Goal: Information Seeking & Learning: Learn about a topic

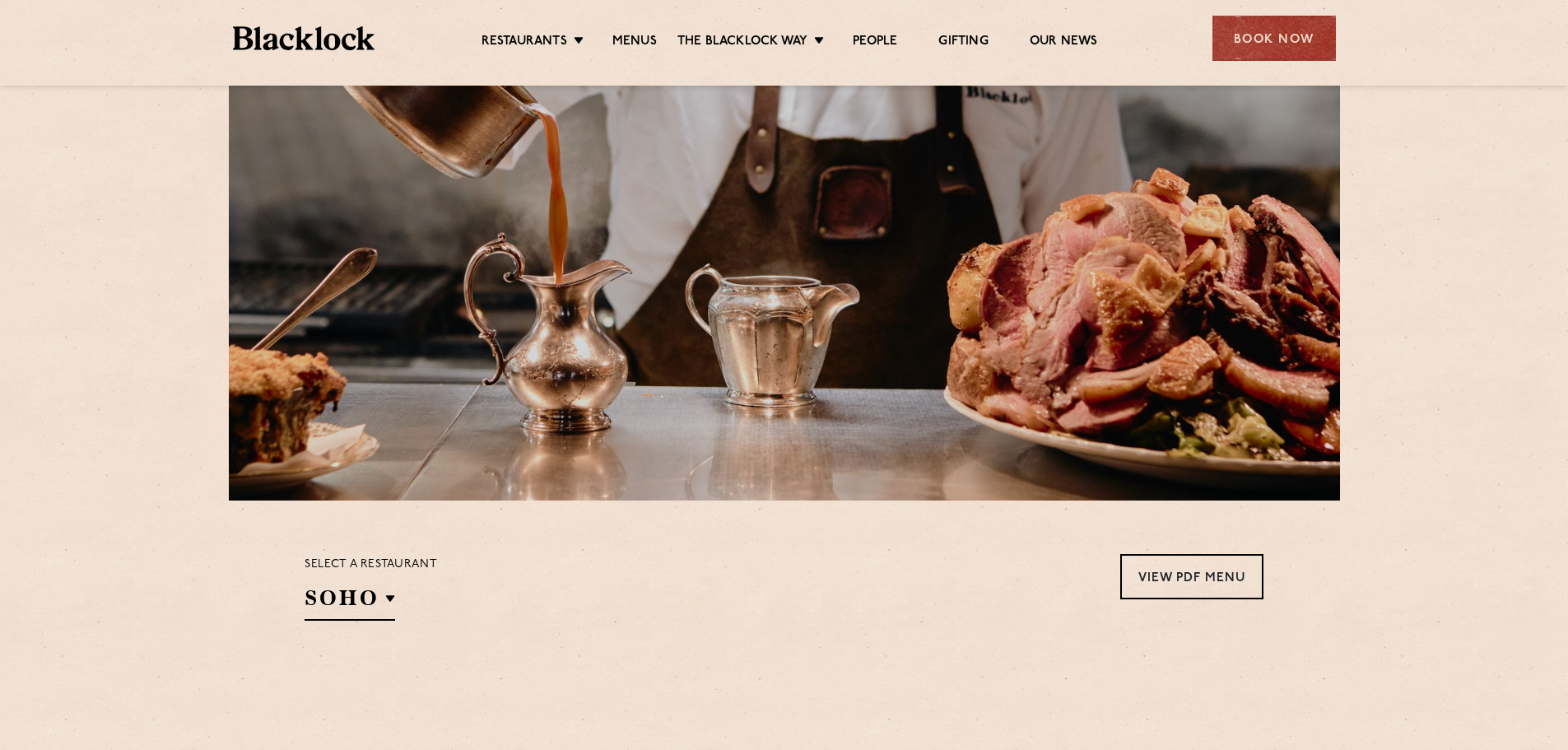
scroll to position [247, 0]
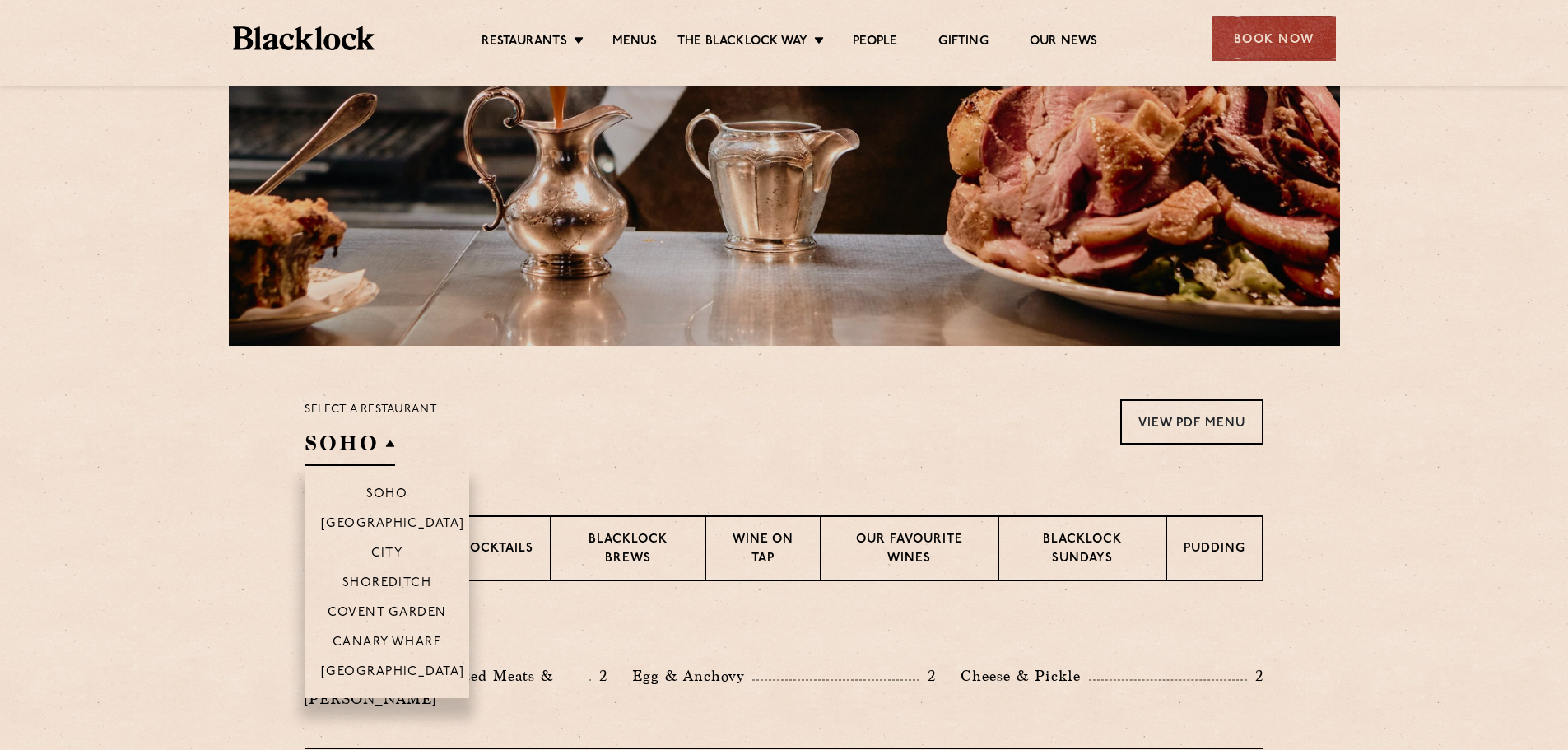
click at [309, 438] on h2 "SOHO" at bounding box center [350, 447] width 91 height 37
click at [371, 580] on p "Shoreditch" at bounding box center [387, 584] width 90 height 17
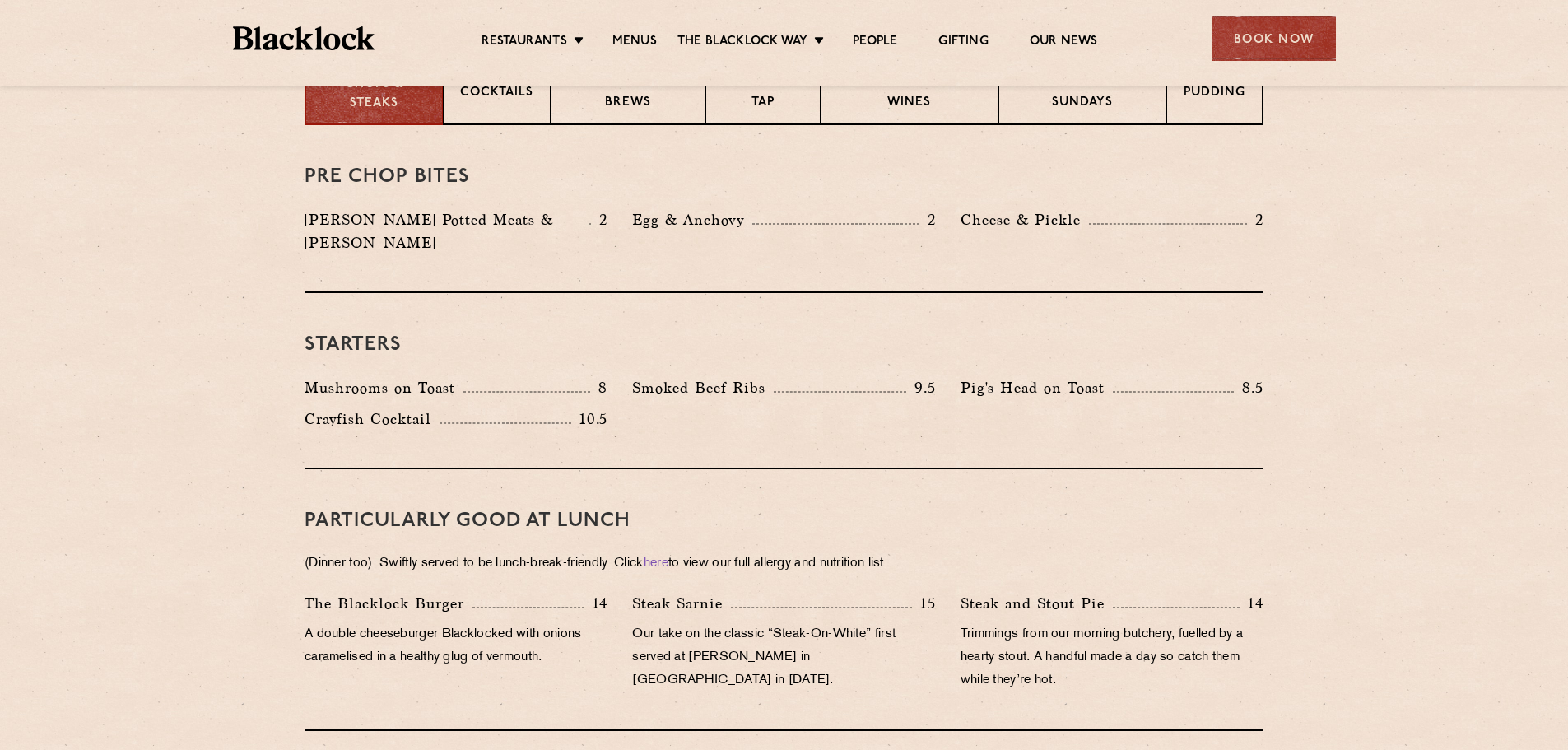
scroll to position [576, 0]
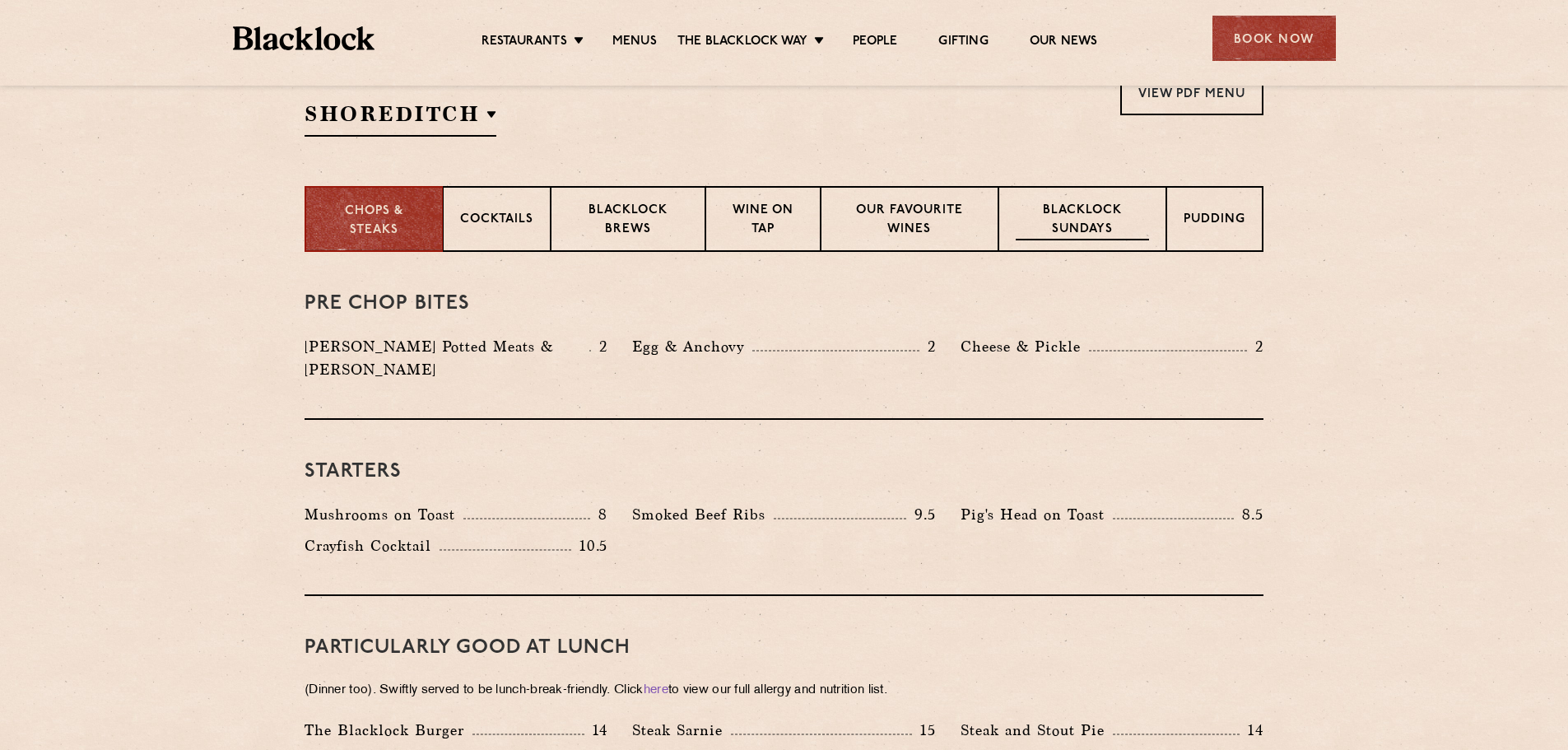
click at [1109, 239] on p "Blacklock Sundays" at bounding box center [1082, 221] width 133 height 39
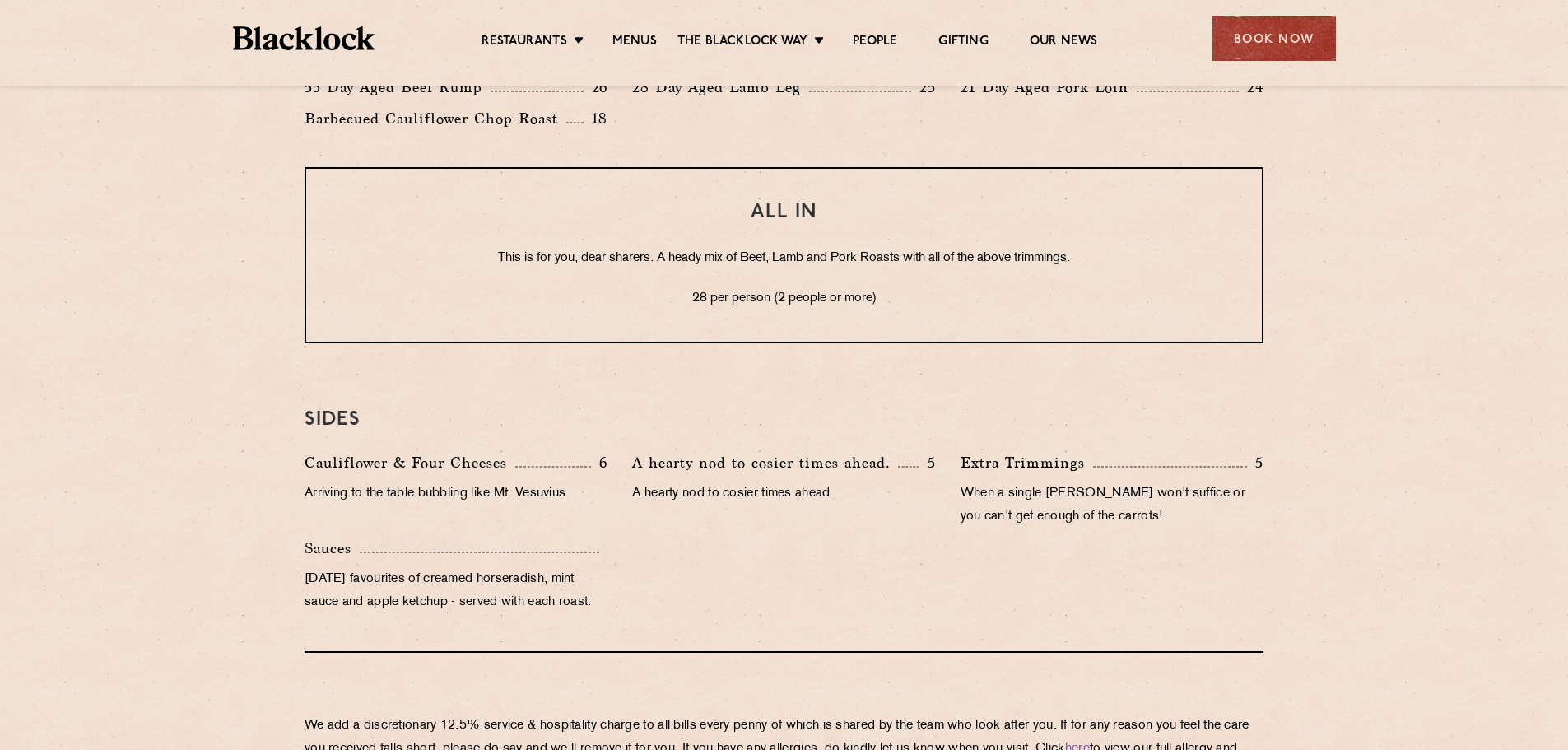
scroll to position [1399, 0]
click at [377, 482] on p "Arriving to the table bubbling like Mt. Vesuvius" at bounding box center [456, 492] width 303 height 23
click at [376, 391] on div "SIDES Cauliflower & Four Cheeses 6 Arriving to the table bubbling like Mt. Vesu…" at bounding box center [784, 509] width 959 height 285
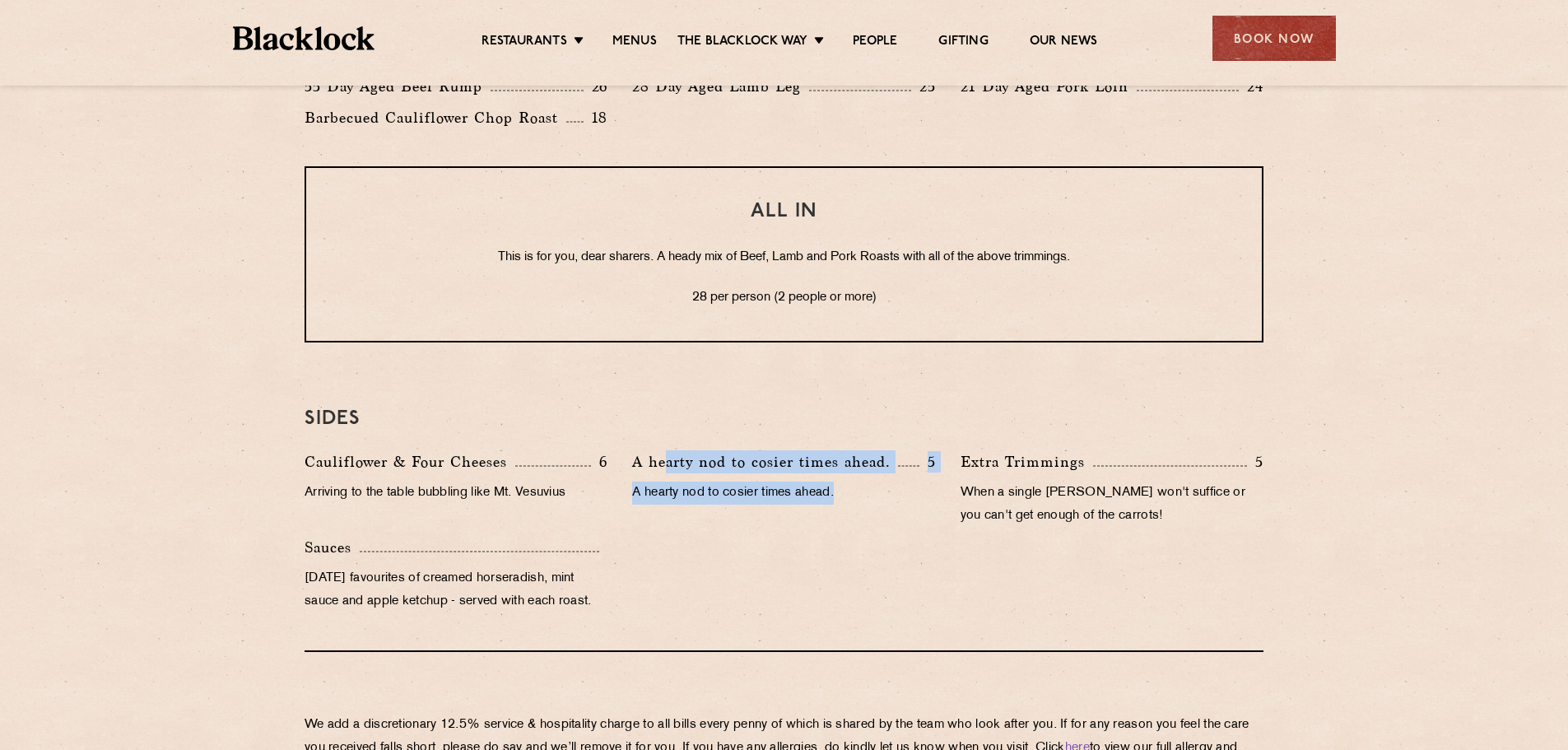
drag, startPoint x: 665, startPoint y: 462, endPoint x: 893, endPoint y: 503, distance: 231.7
click at [892, 503] on div "A hearty nod to cosier times ahead. 5 A hearty nod to cosier times ahead." at bounding box center [783, 493] width 328 height 86
click at [856, 478] on div "A hearty nod to cosier times ahead. 5 A hearty nod to cosier times ahead." at bounding box center [783, 493] width 328 height 86
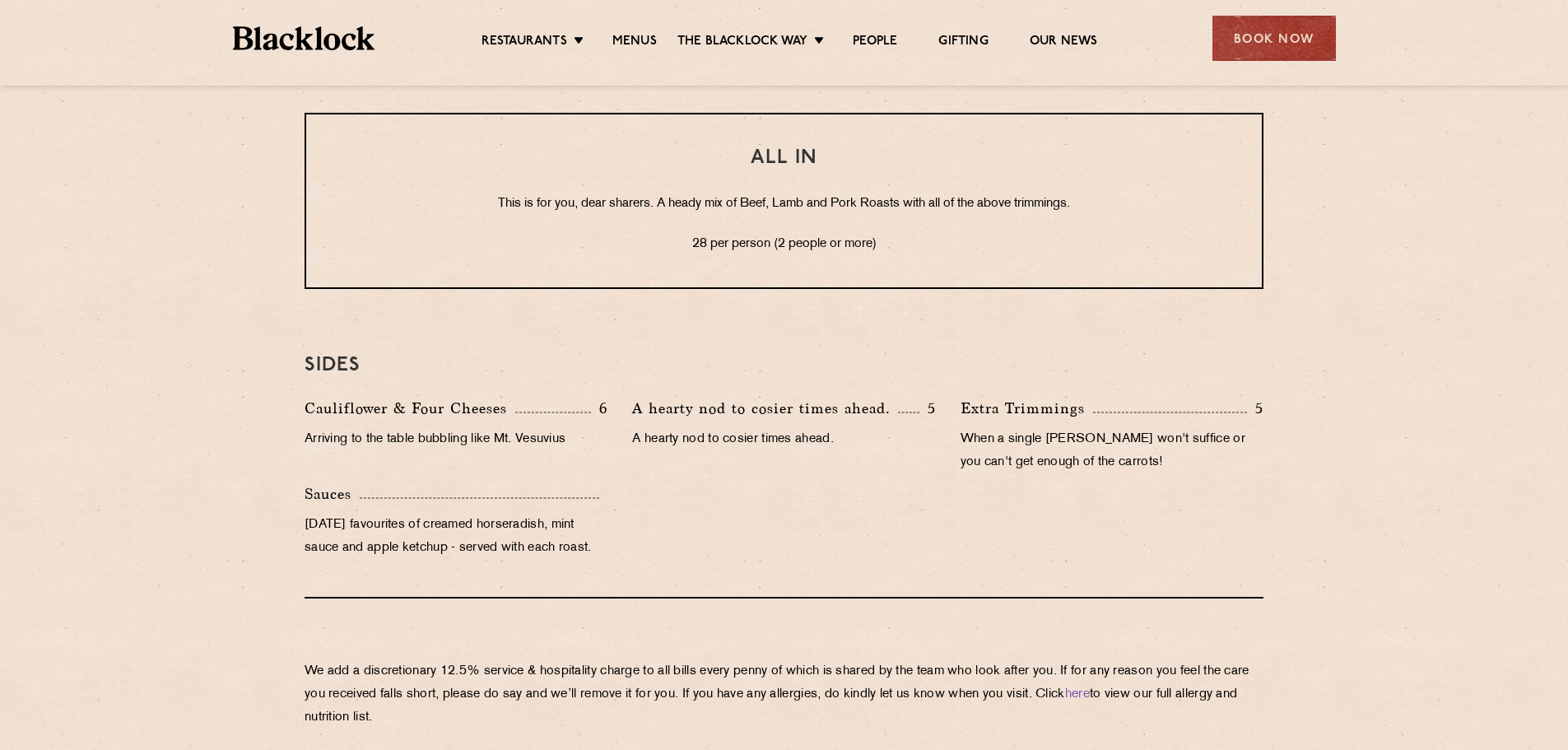
scroll to position [1481, 0]
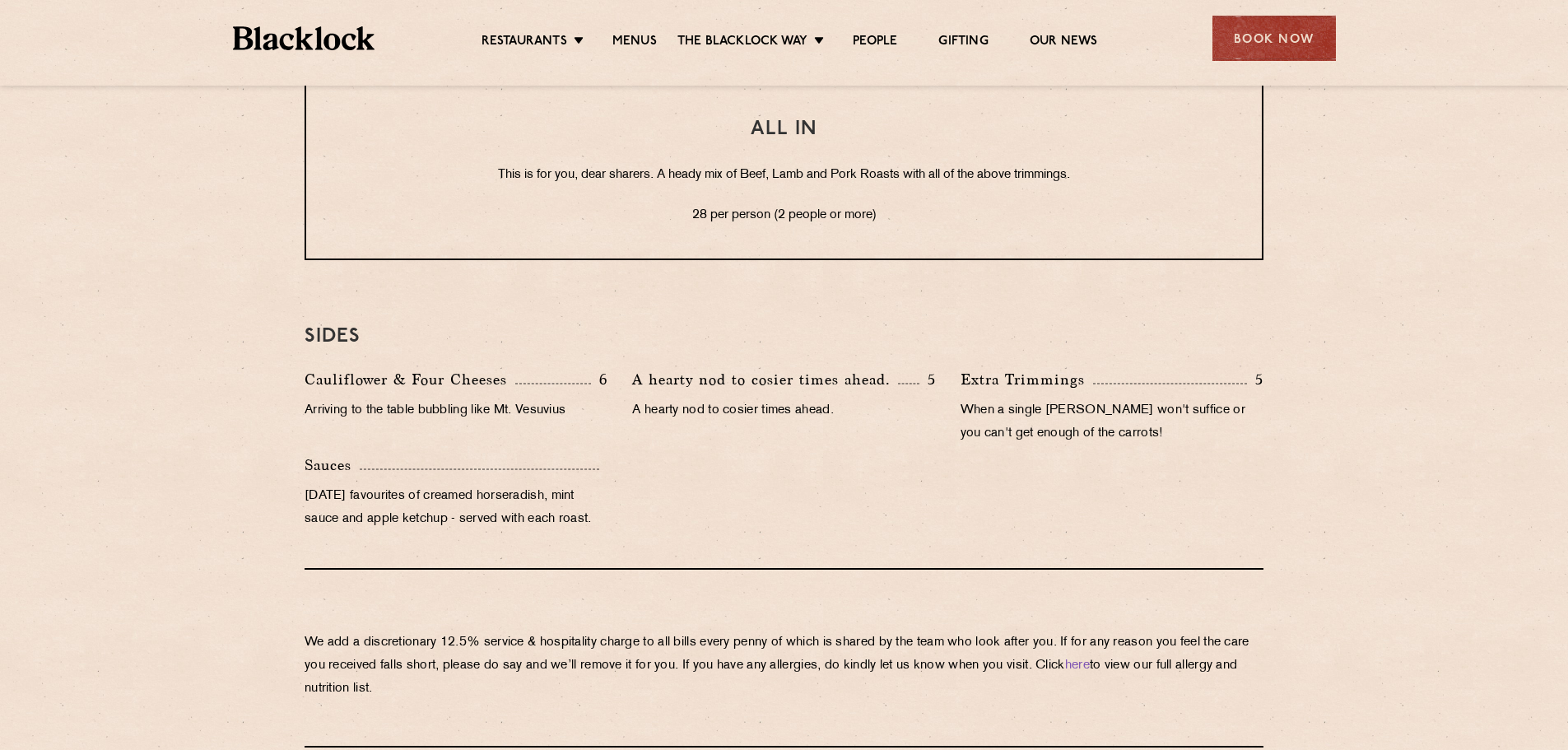
click at [385, 489] on p "[DATE] favourites of creamed horseradish, mint sauce and apple ketchup - served…" at bounding box center [456, 508] width 303 height 46
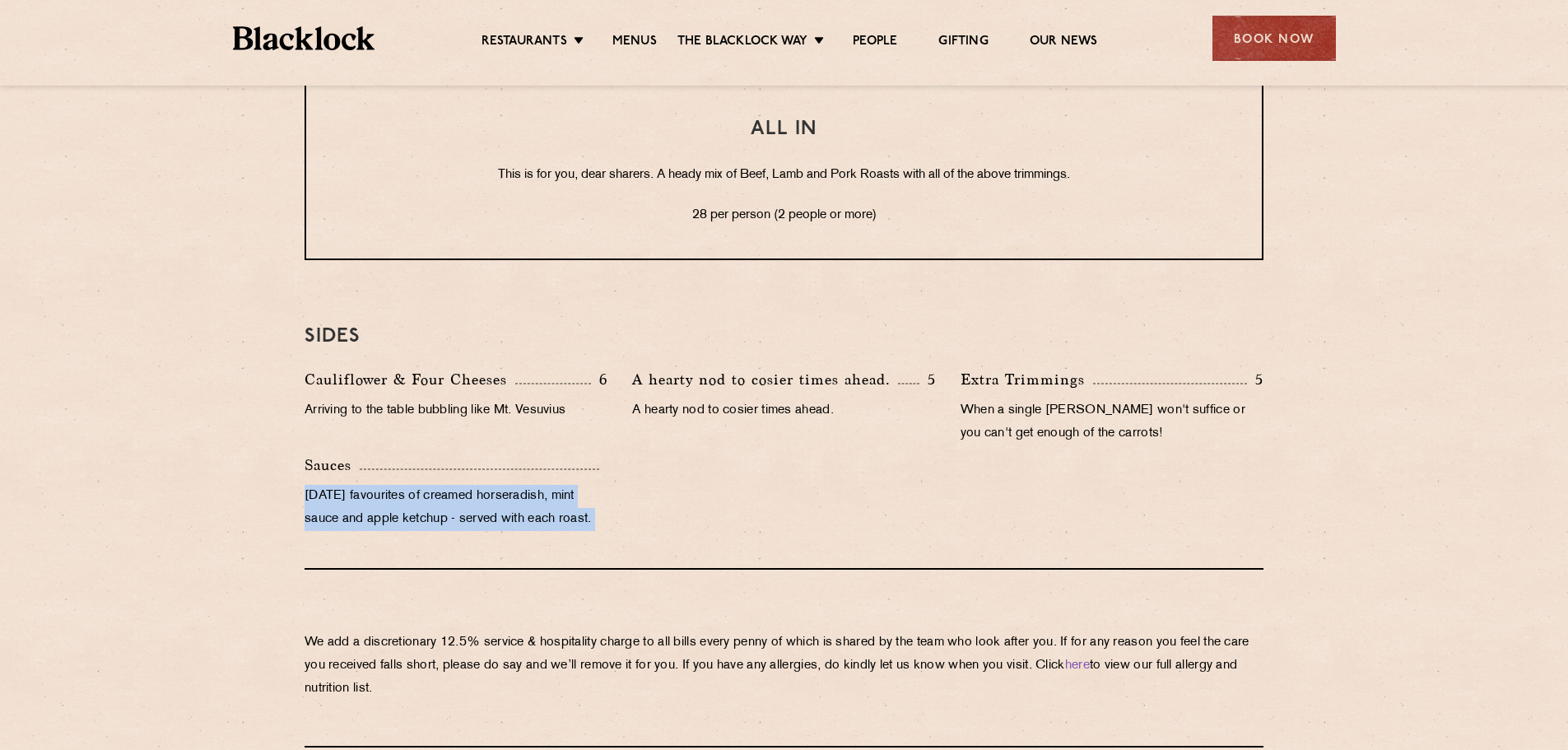
click at [385, 489] on p "[DATE] favourites of creamed horseradish, mint sauce and apple ketchup - served…" at bounding box center [456, 508] width 303 height 46
click at [534, 505] on p "[DATE] favourites of creamed horseradish, mint sauce and apple ketchup - served…" at bounding box center [456, 508] width 303 height 46
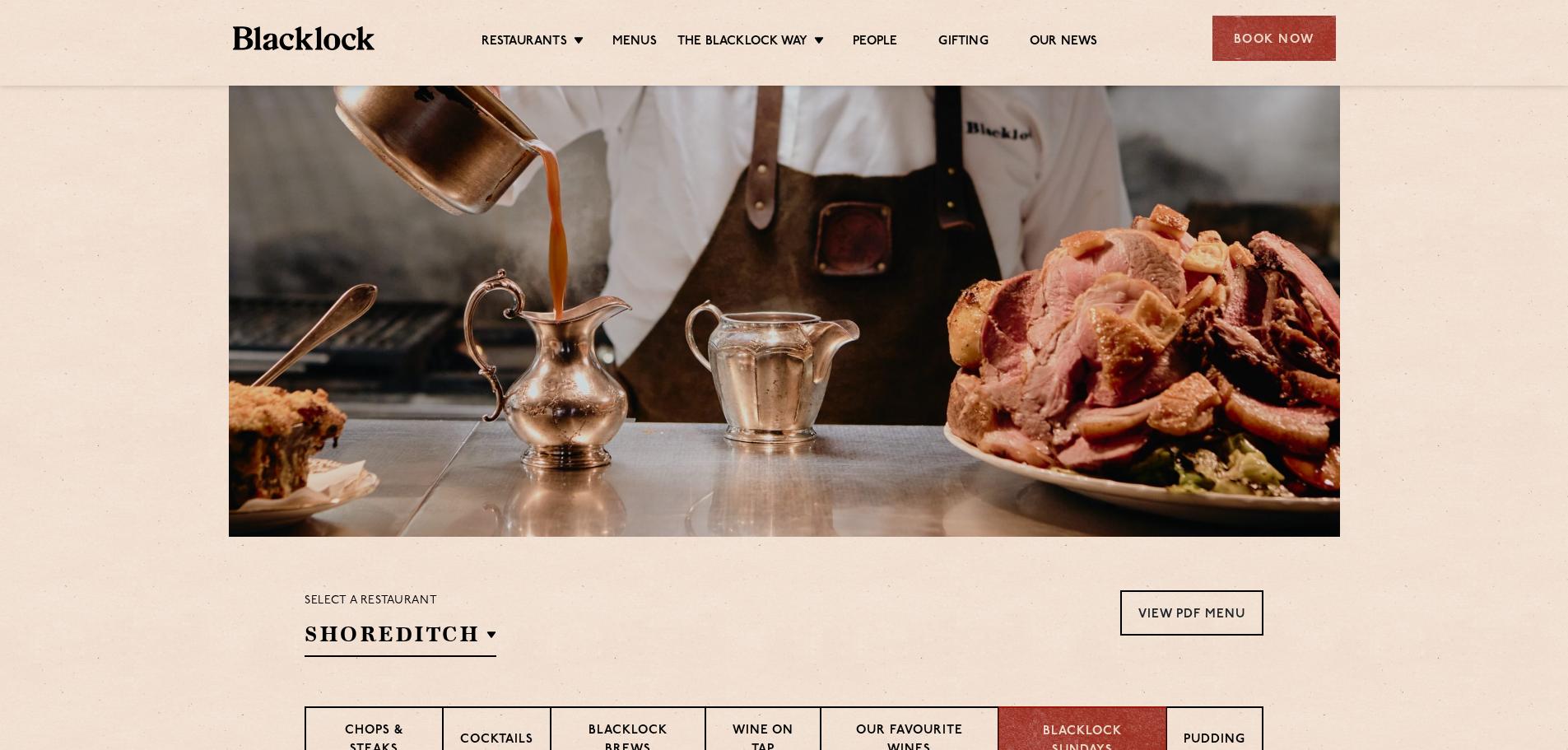
scroll to position [0, 0]
